Goal: Transaction & Acquisition: Purchase product/service

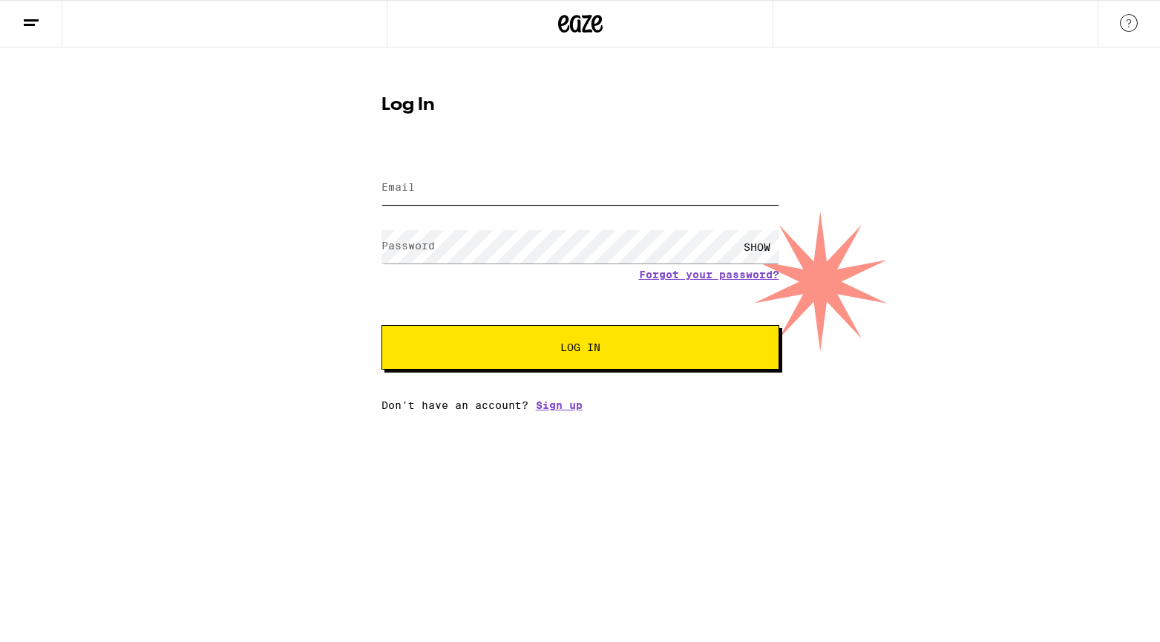
type input "[EMAIL_ADDRESS][DOMAIN_NAME]"
click at [539, 189] on input "[EMAIL_ADDRESS][DOMAIN_NAME]" at bounding box center [580, 187] width 398 height 33
click at [542, 357] on button "Log In" at bounding box center [580, 347] width 398 height 45
